Goal: Check status: Check status

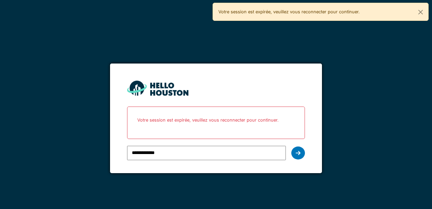
type input "**********"
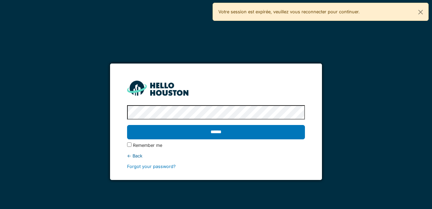
click at [127, 125] on input "******" at bounding box center [216, 132] width 178 height 14
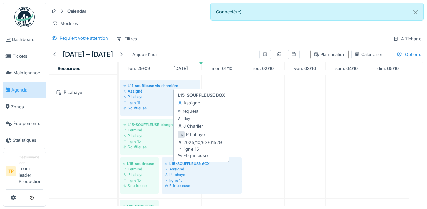
click at [218, 177] on div "P Lahaye" at bounding box center [201, 174] width 73 height 5
